Goal: Check status: Check status

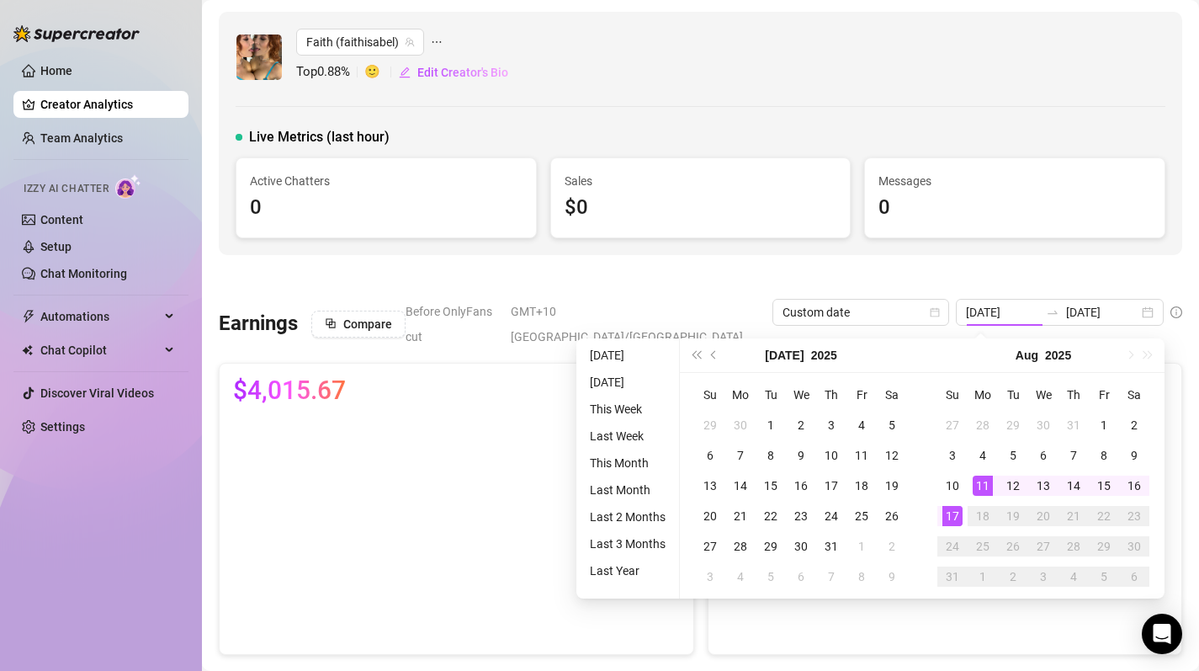
type input "[DATE]"
click at [955, 520] on div "17" at bounding box center [953, 516] width 20 height 20
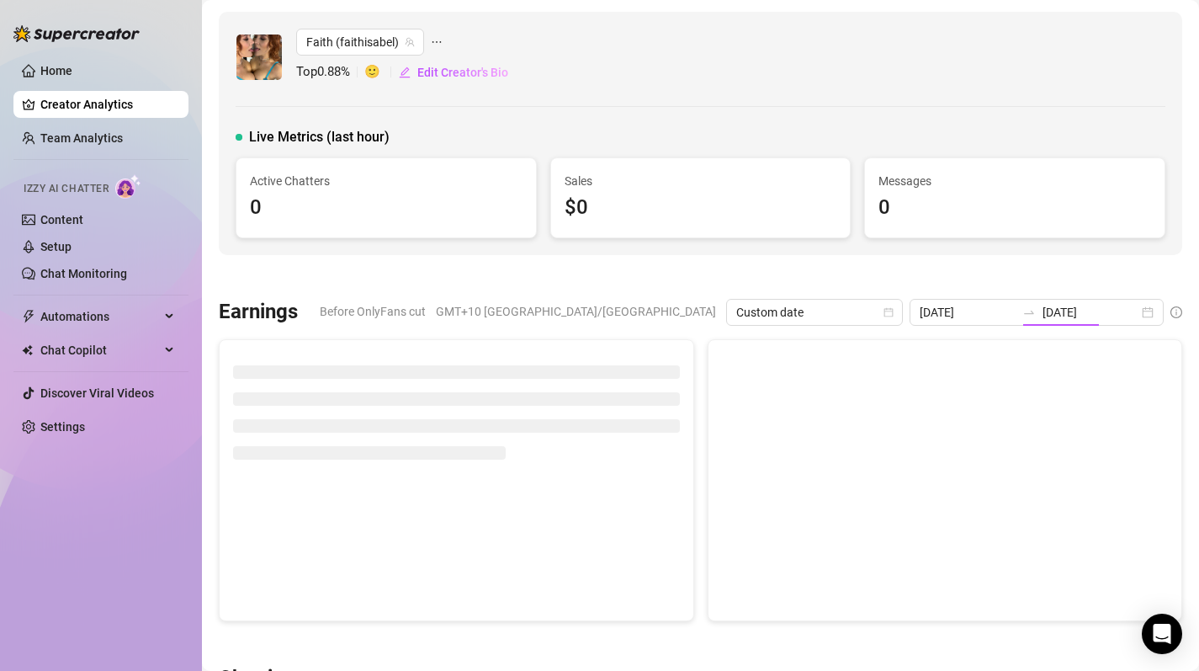
type input "[DATE]"
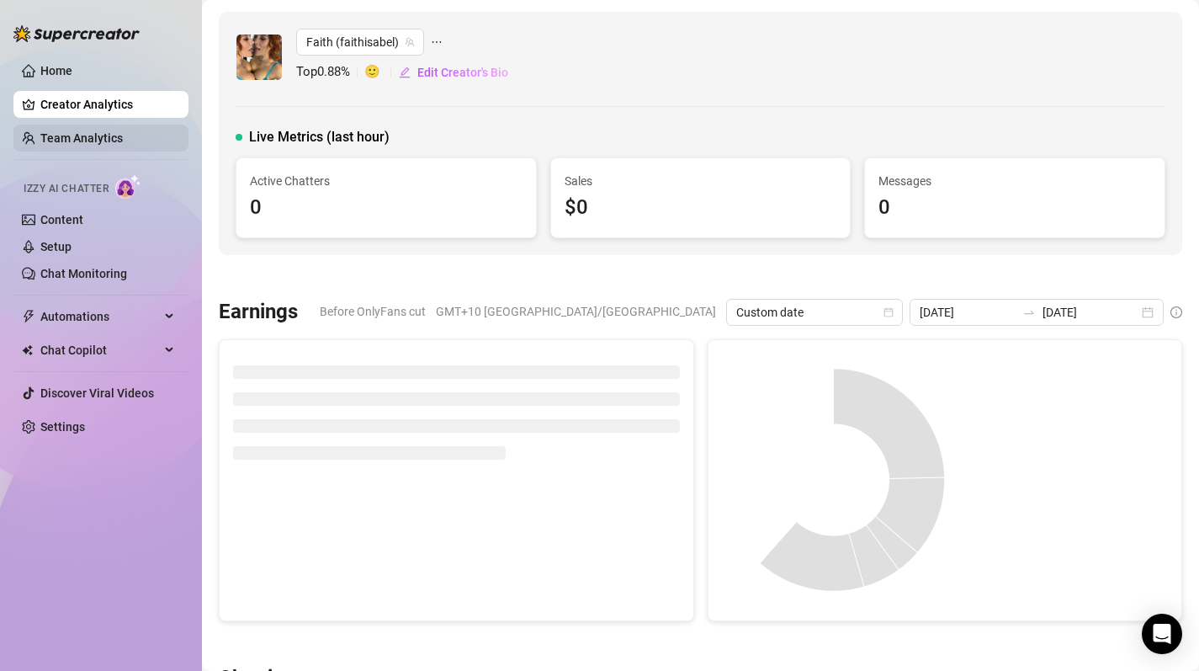
click at [120, 135] on link "Team Analytics" at bounding box center [81, 137] width 82 height 13
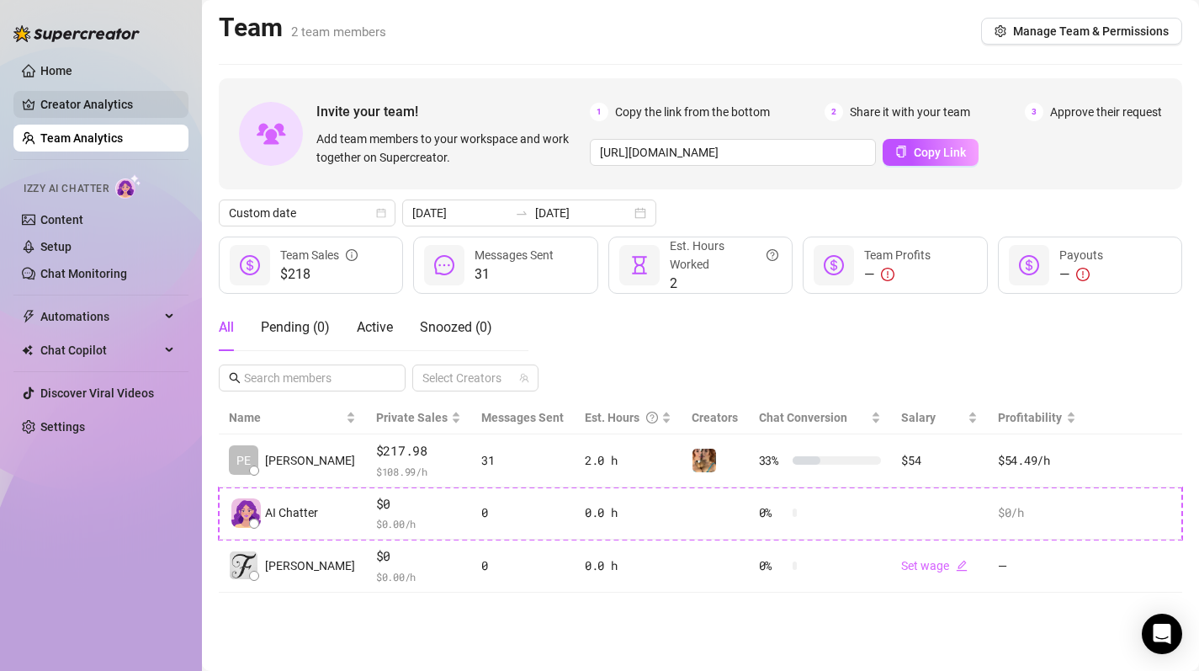
click at [75, 105] on link "Creator Analytics" at bounding box center [107, 104] width 135 height 27
